Goal: Information Seeking & Learning: Learn about a topic

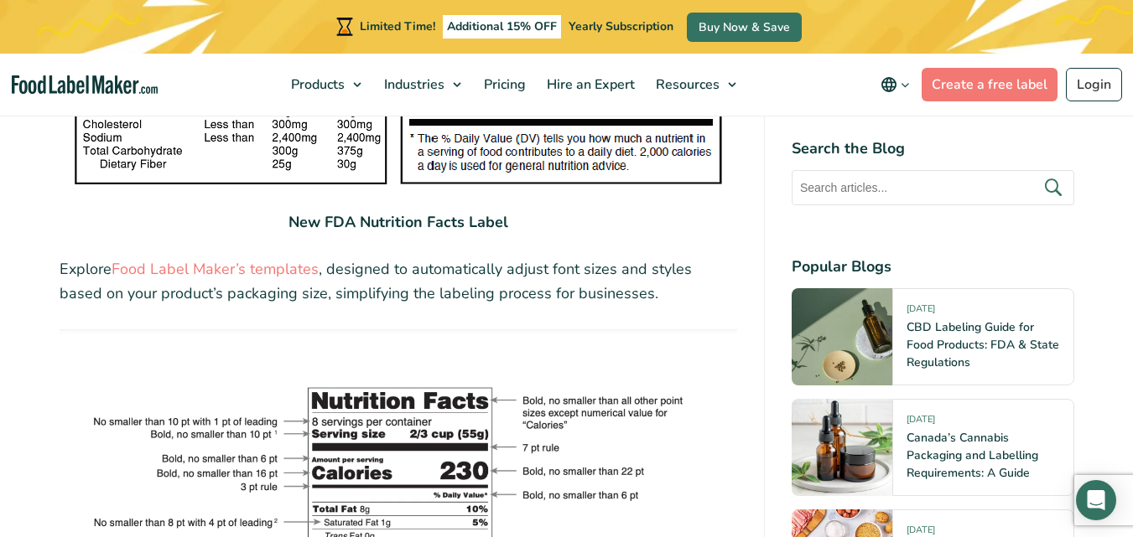
scroll to position [2949, 0]
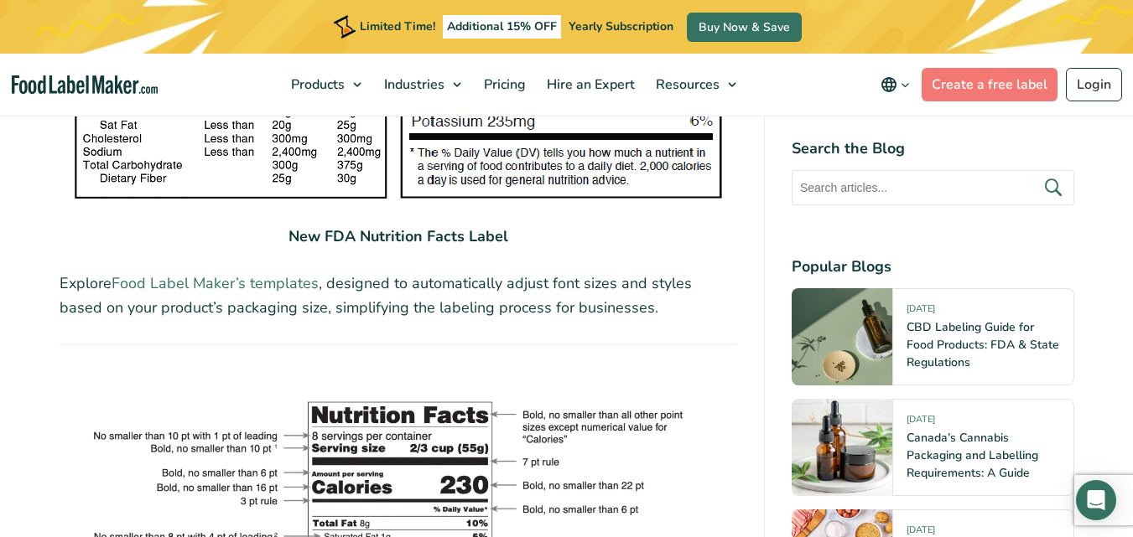
click at [248, 283] on link "Food Label Maker’s templates" at bounding box center [214, 283] width 207 height 20
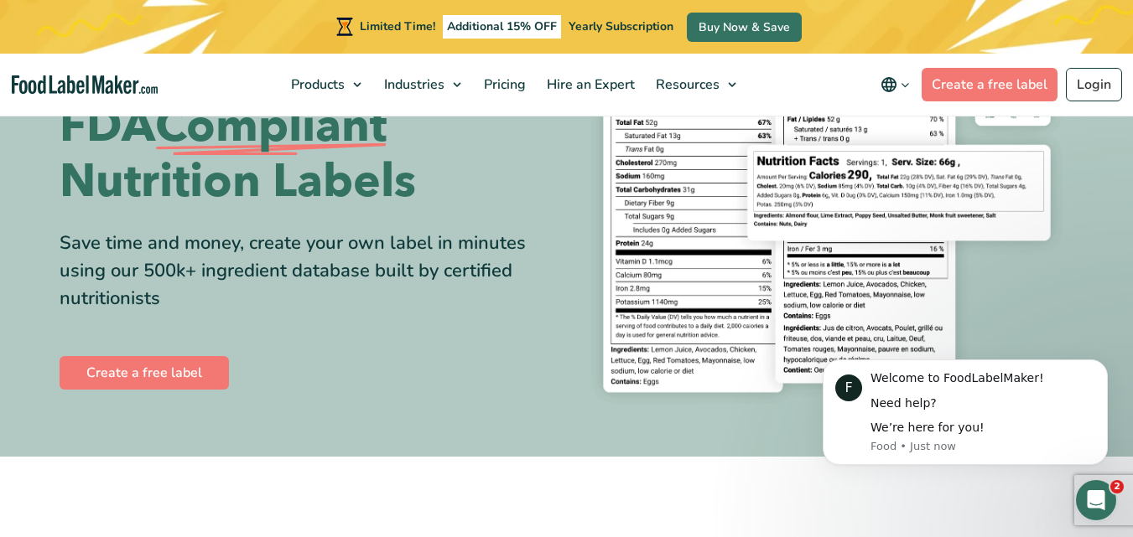
click at [1106, 117] on section "Easily Analyze Recipes and Create FDA Compliant Nutrition Labels Save time and …" at bounding box center [566, 190] width 1133 height 533
